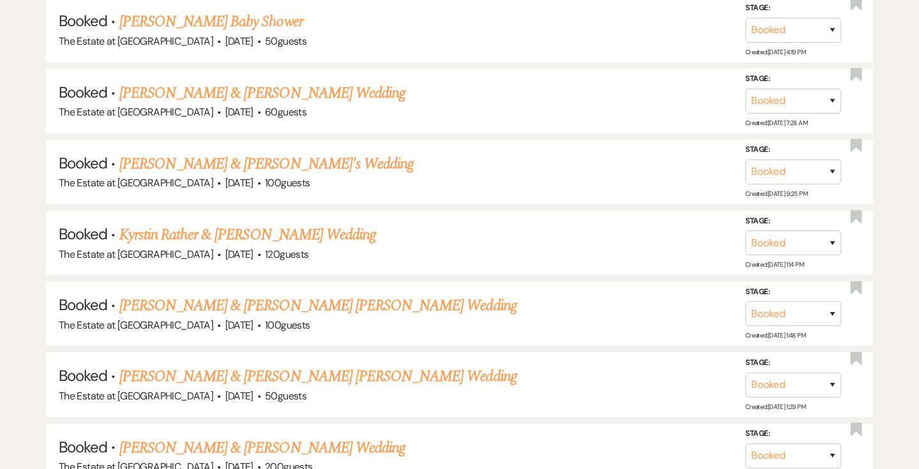
scroll to position [3915, 0]
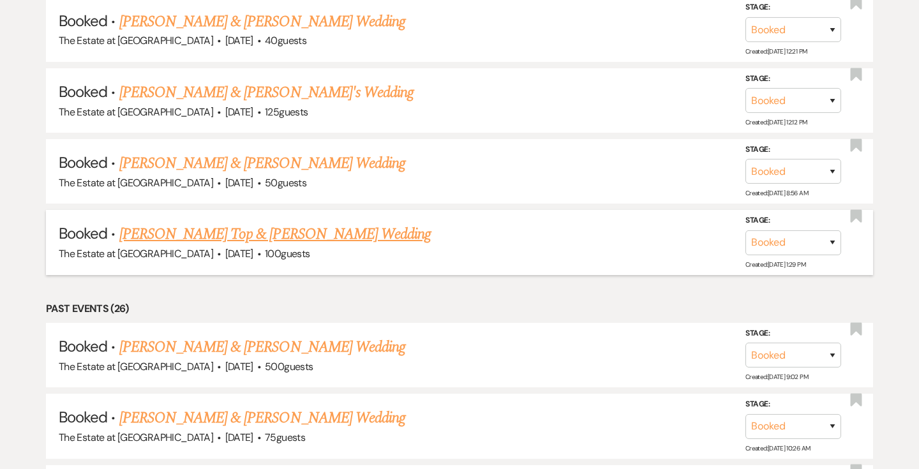
click at [248, 233] on link "[PERSON_NAME] Top & [PERSON_NAME] Wedding" at bounding box center [275, 234] width 312 height 23
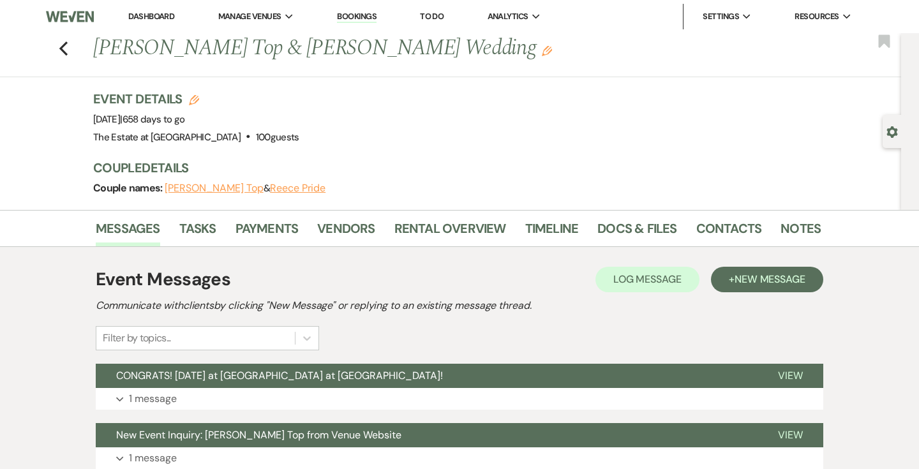
click at [269, 213] on div "Messages Tasks Payments Vendors Rental Overview Timeline Docs & Files Contacts …" at bounding box center [459, 228] width 919 height 37
click at [269, 222] on link "Payments" at bounding box center [266, 232] width 63 height 28
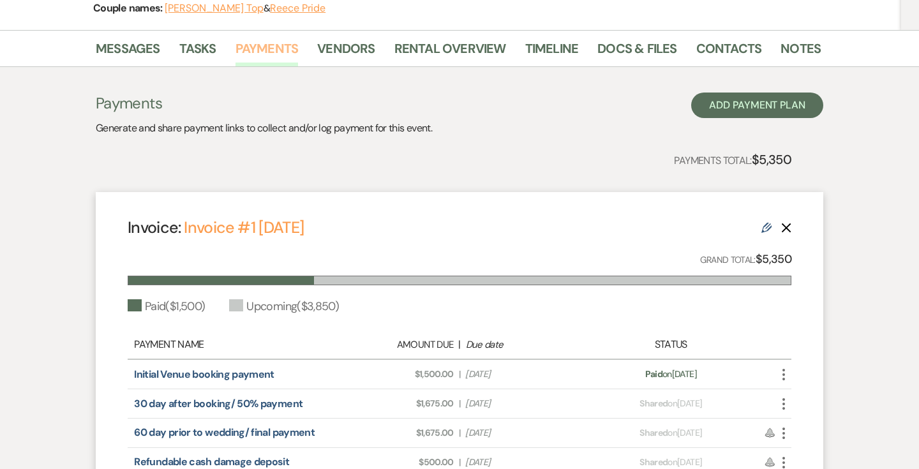
scroll to position [325, 0]
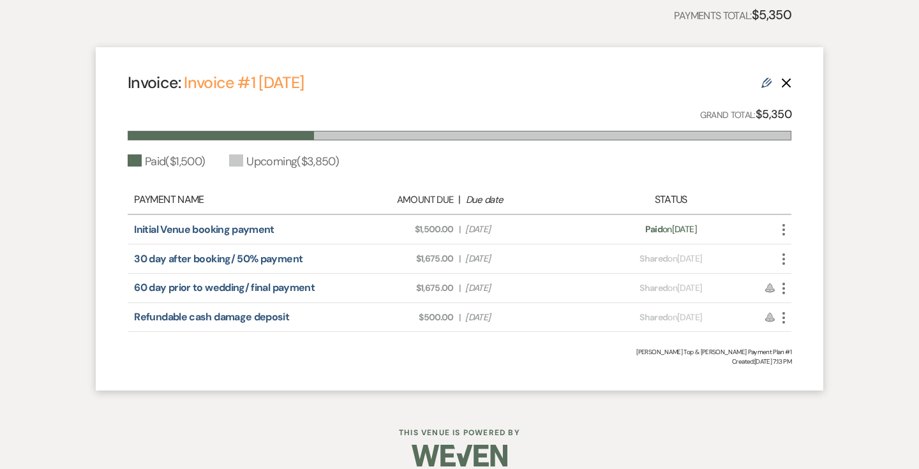
click at [784, 258] on use "button" at bounding box center [783, 258] width 3 height 11
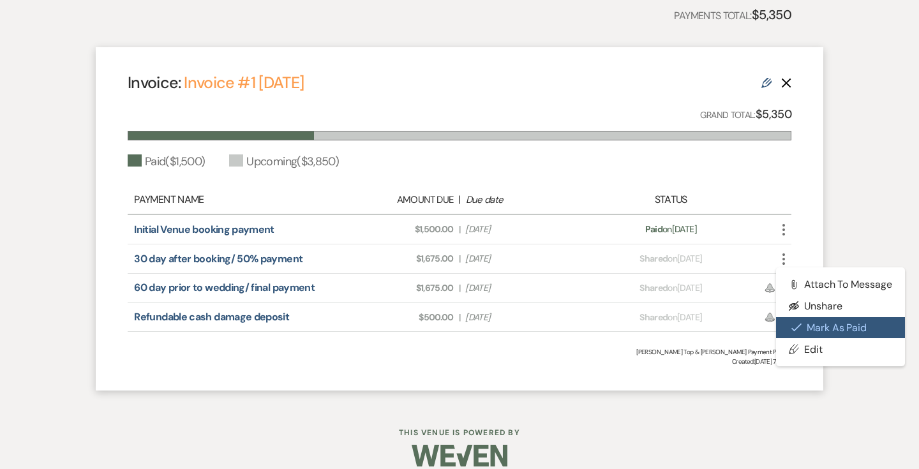
click at [804, 327] on button "Check [PERSON_NAME] [PERSON_NAME] as Paid" at bounding box center [840, 328] width 129 height 22
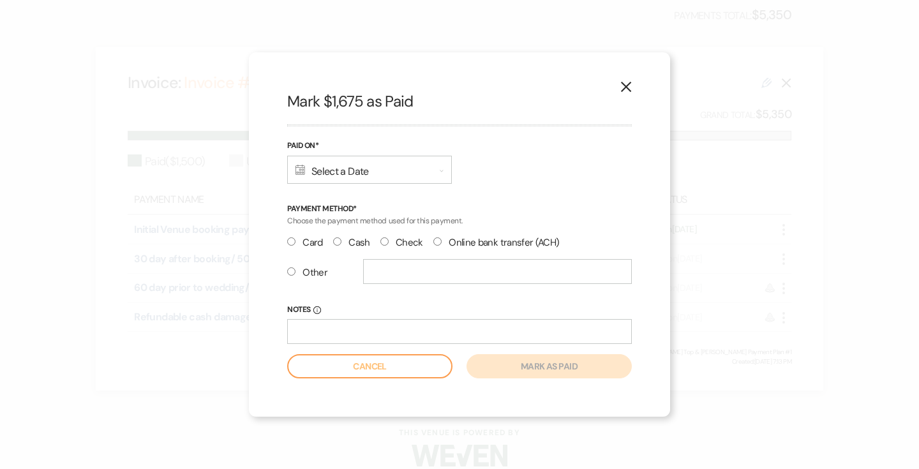
click at [380, 175] on div "Calendar Select a Date Expand" at bounding box center [369, 170] width 165 height 28
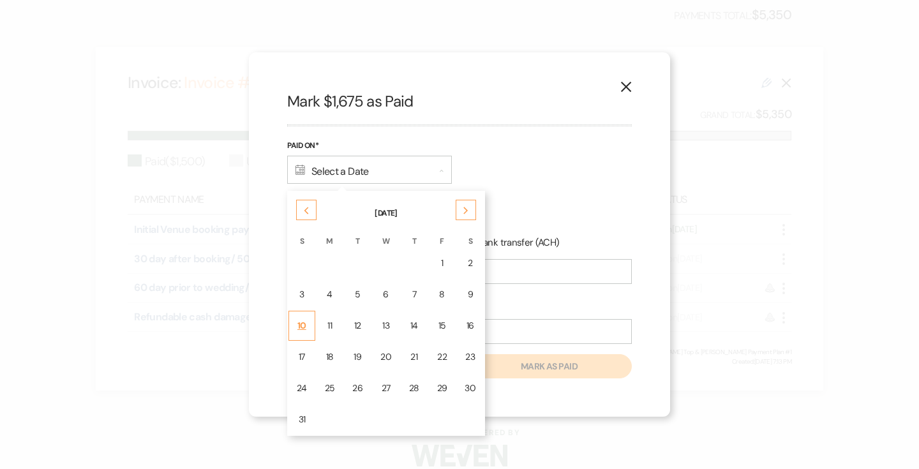
click at [304, 327] on div "10" at bounding box center [302, 325] width 10 height 13
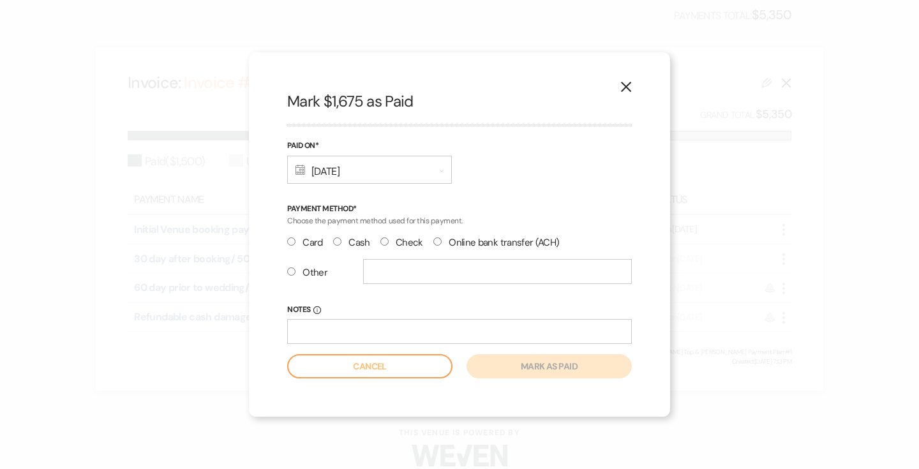
click at [308, 271] on label "Other" at bounding box center [307, 272] width 40 height 17
click at [295, 271] on input "Other" at bounding box center [291, 271] width 8 height 8
radio input "true"
click at [366, 274] on input "text" at bounding box center [497, 271] width 269 height 25
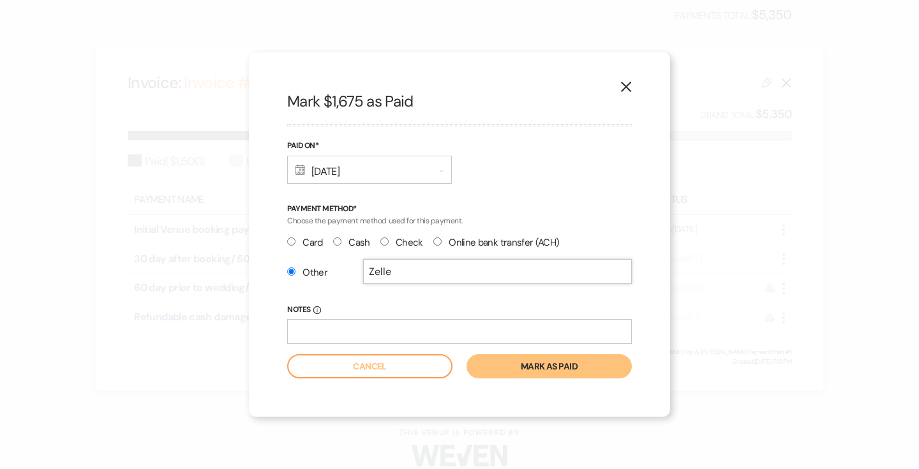
type input "Zelle"
click at [519, 365] on button "Mark as paid" at bounding box center [548, 366] width 165 height 24
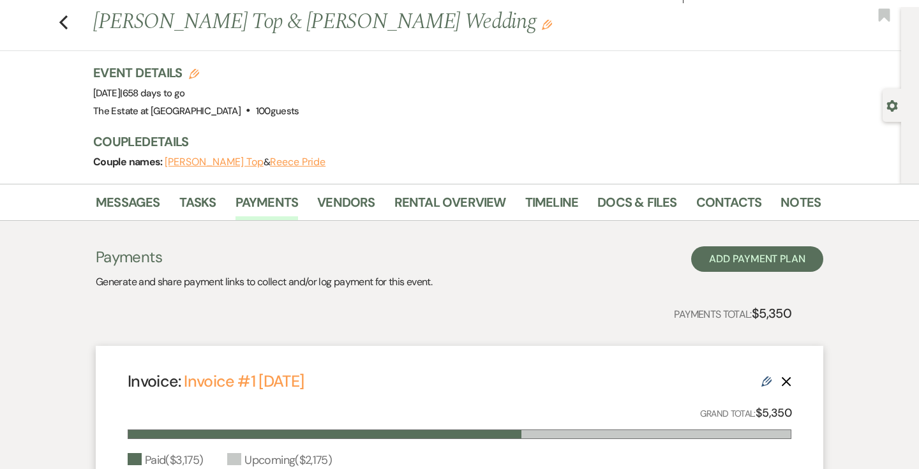
scroll to position [0, 0]
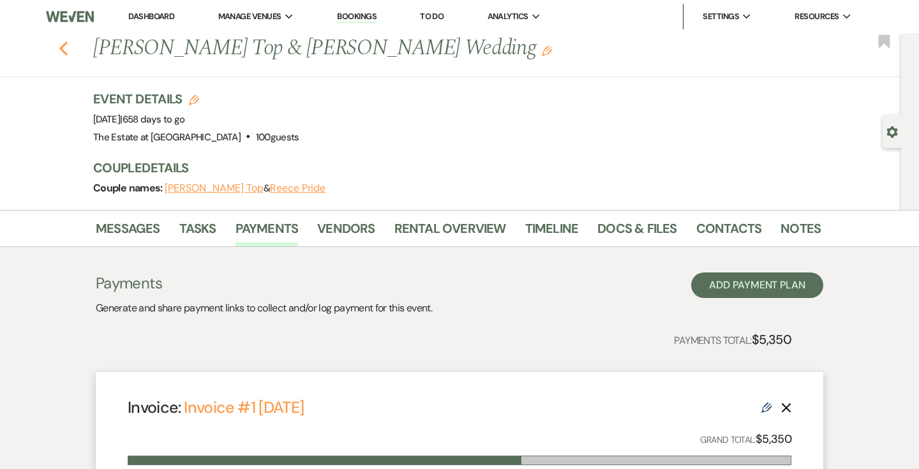
click at [60, 46] on icon "Previous" at bounding box center [64, 48] width 10 height 15
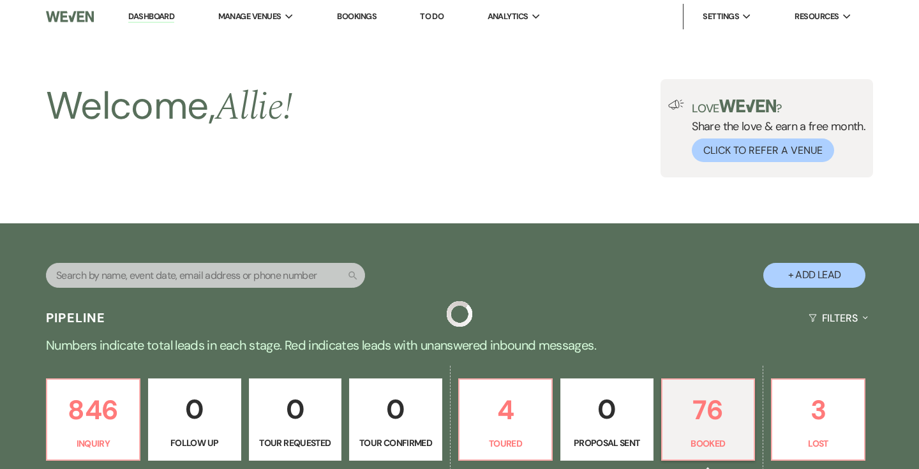
scroll to position [3915, 0]
